Goal: Navigation & Orientation: Find specific page/section

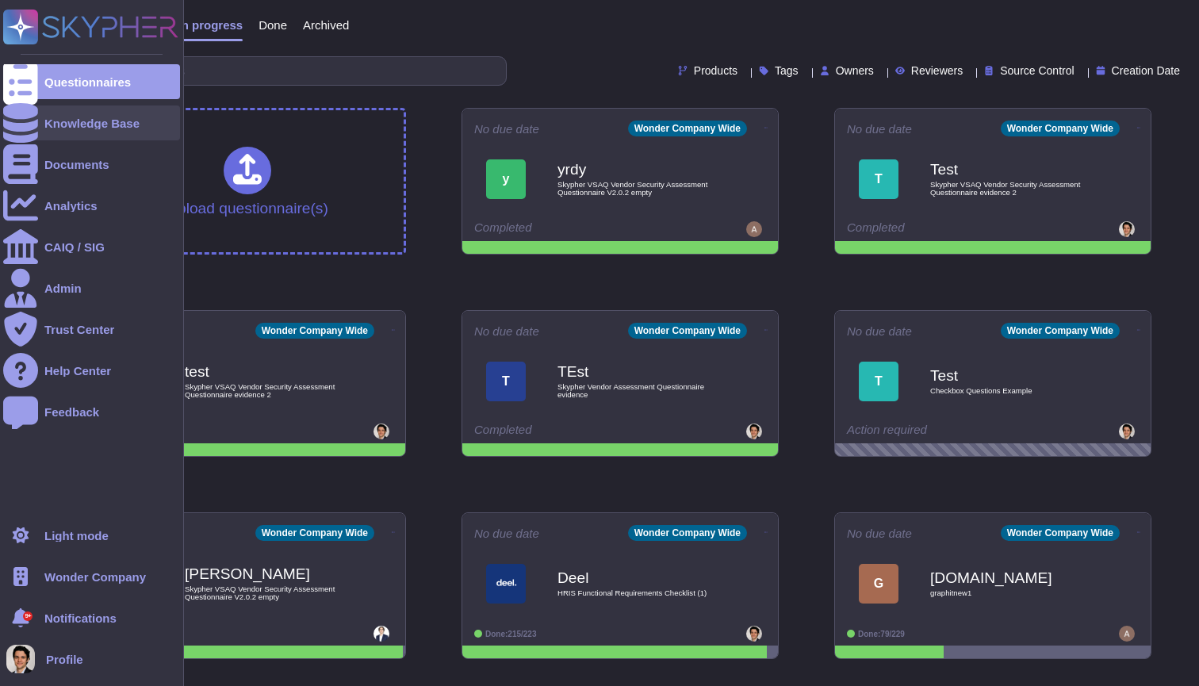
click at [21, 130] on div at bounding box center [20, 122] width 35 height 35
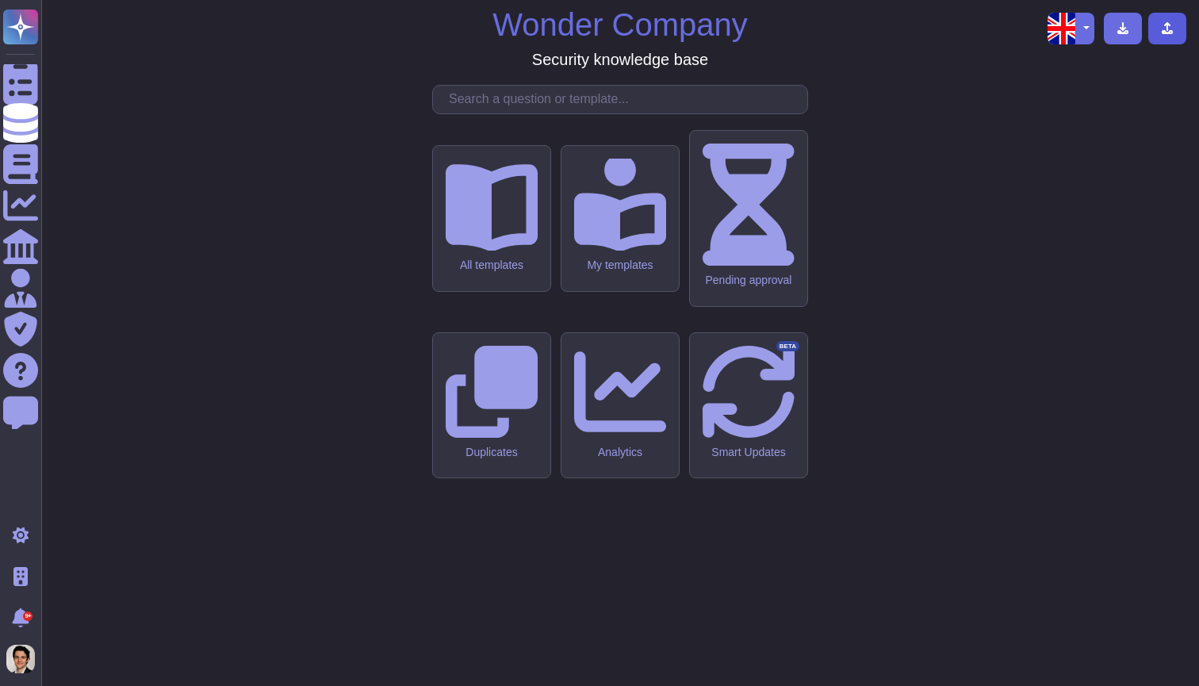
click at [1179, 35] on button at bounding box center [1167, 29] width 38 height 32
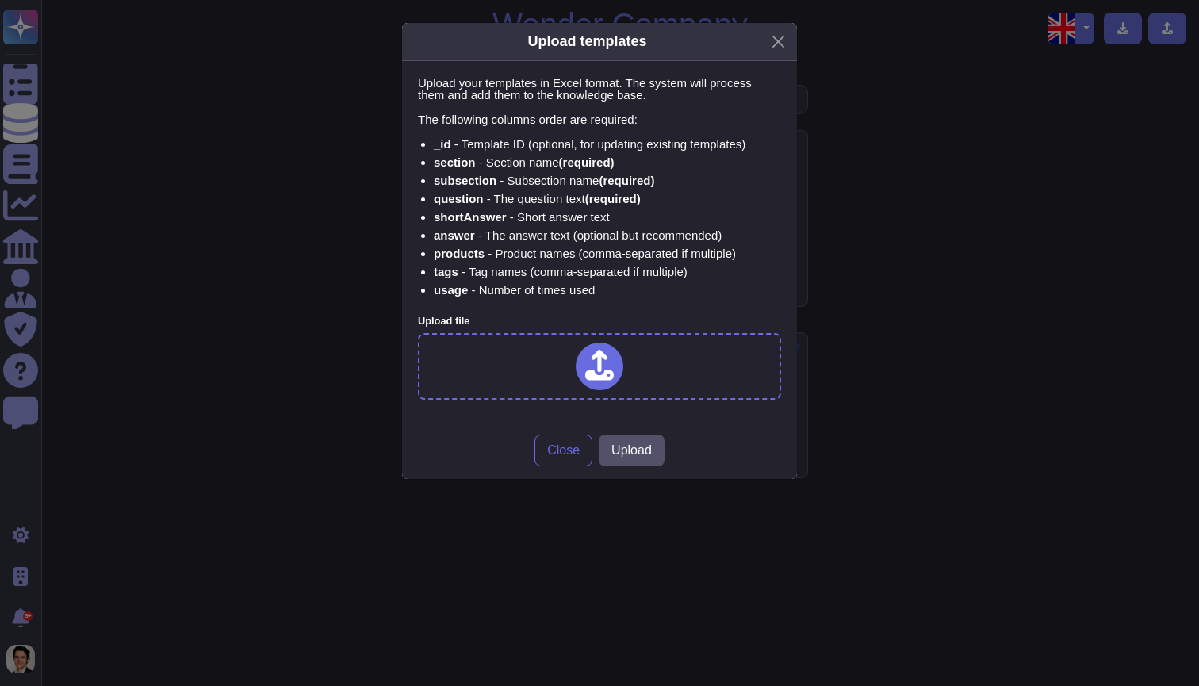
click at [1051, 217] on div "Upload templates Upload your templates in Excel format. The system will process…" at bounding box center [599, 343] width 1199 height 686
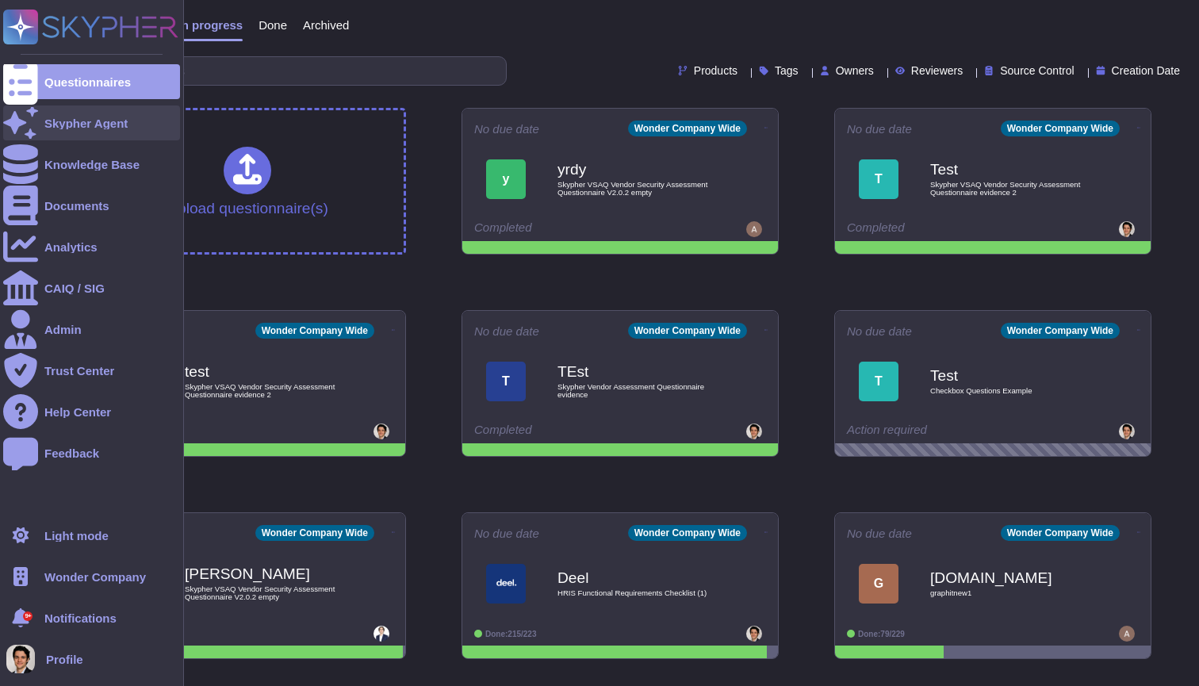
click at [26, 122] on icon at bounding box center [20, 122] width 35 height 31
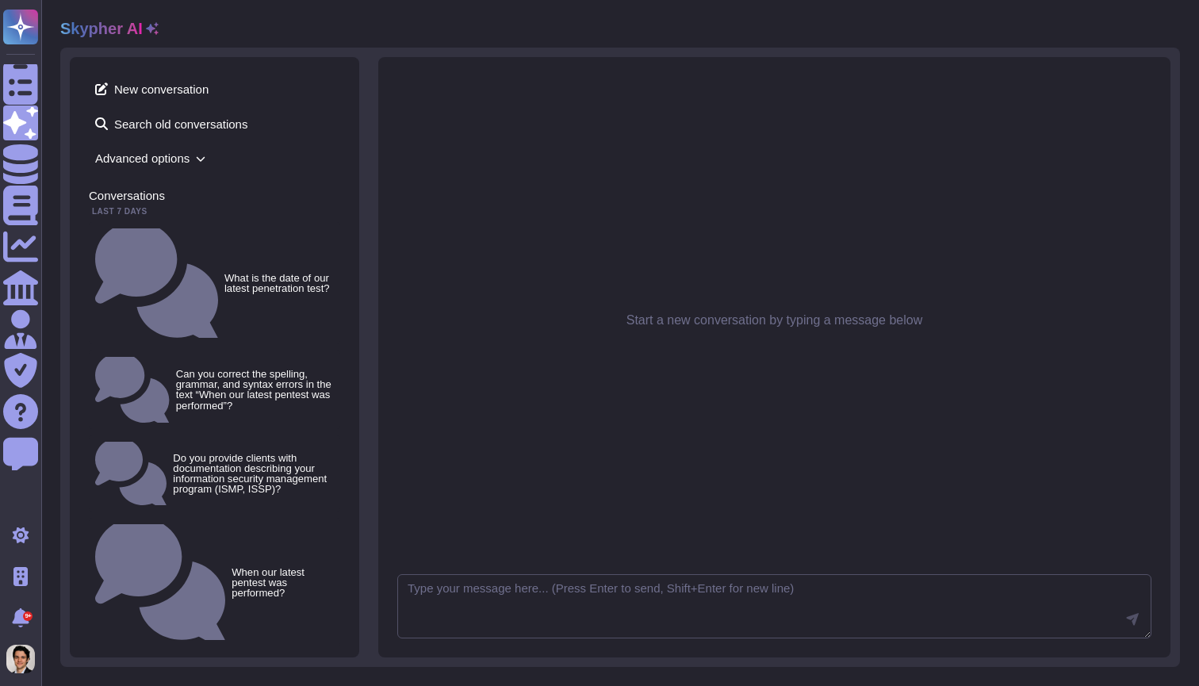
click at [148, 29] on icon at bounding box center [152, 28] width 13 height 13
click at [176, 150] on span "Advanced options" at bounding box center [214, 158] width 251 height 25
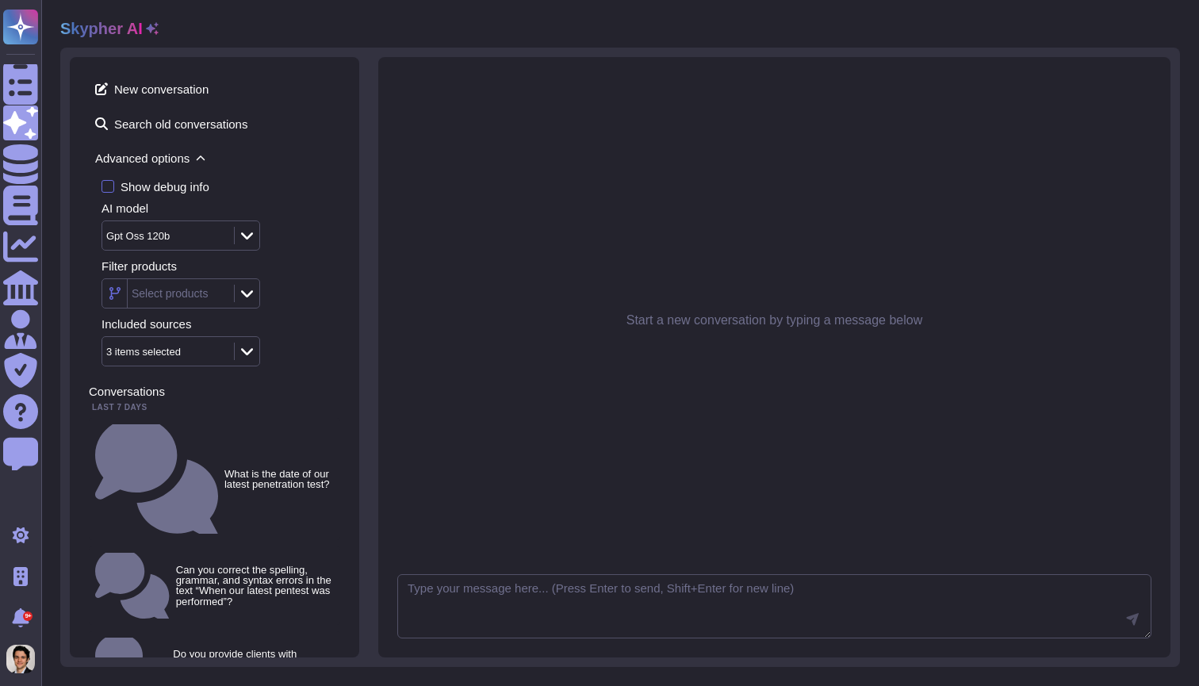
click at [153, 27] on icon at bounding box center [152, 28] width 13 height 13
click at [149, 29] on icon at bounding box center [152, 28] width 13 height 13
